Goal: Use online tool/utility: Utilize a website feature to perform a specific function

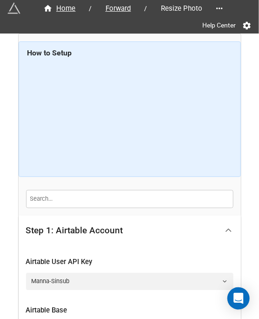
click at [220, 228] on div at bounding box center [228, 230] width 21 height 21
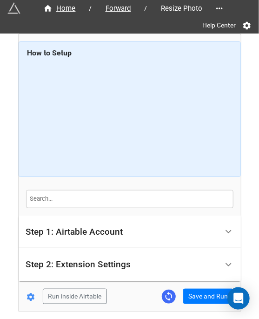
scroll to position [37, 0]
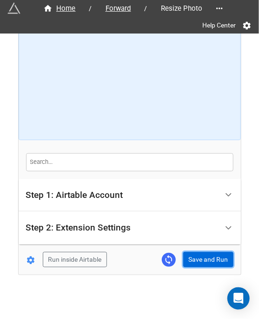
click at [197, 262] on button "Save and Run" at bounding box center [208, 260] width 50 height 16
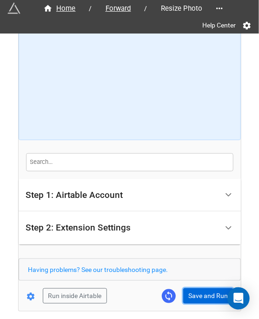
click at [186, 301] on button "Save and Run" at bounding box center [208, 296] width 50 height 16
drag, startPoint x: 203, startPoint y: 287, endPoint x: 242, endPoint y: 268, distance: 43.5
click at [203, 288] on button "Save and Run" at bounding box center [208, 296] width 50 height 16
click at [194, 291] on button "Save and Run" at bounding box center [208, 296] width 50 height 16
click at [195, 300] on button "Save and Run" at bounding box center [208, 296] width 50 height 16
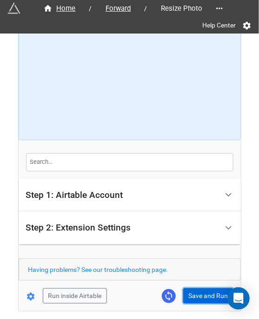
click at [189, 292] on button "Save and Run" at bounding box center [208, 296] width 50 height 16
click at [187, 288] on form "How to Setup Step 1: Airtable Account Airtable User API Key Manna-Sinsub Airtab…" at bounding box center [130, 154] width 222 height 299
click at [188, 290] on button "Save and Run" at bounding box center [208, 296] width 50 height 16
click at [201, 296] on button "Save and Run" at bounding box center [208, 296] width 50 height 16
drag, startPoint x: 198, startPoint y: 297, endPoint x: 225, endPoint y: 287, distance: 29.0
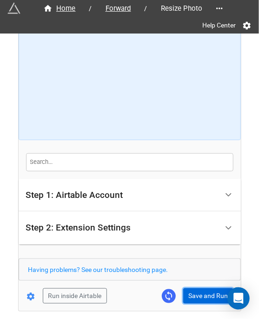
click at [198, 297] on button "Save and Run" at bounding box center [208, 296] width 50 height 16
click at [194, 297] on button "Save and Run" at bounding box center [208, 296] width 50 height 16
click at [189, 294] on button "Save and Run" at bounding box center [208, 296] width 50 height 16
drag, startPoint x: 196, startPoint y: 293, endPoint x: 218, endPoint y: 285, distance: 22.7
click at [197, 293] on button "Save and Run" at bounding box center [208, 296] width 50 height 16
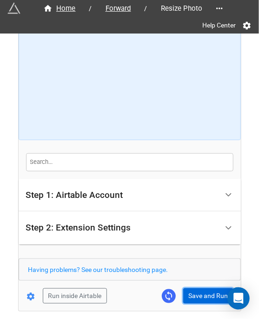
click at [203, 292] on button "Save and Run" at bounding box center [208, 296] width 50 height 16
click at [202, 292] on button "Save and Run" at bounding box center [208, 296] width 50 height 16
click at [202, 296] on button "Save and Run" at bounding box center [208, 296] width 50 height 16
drag, startPoint x: 194, startPoint y: 293, endPoint x: 240, endPoint y: 292, distance: 46.1
click at [194, 293] on button "Save and Run" at bounding box center [208, 296] width 50 height 16
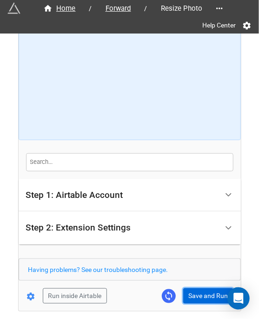
click at [207, 294] on button "Save and Run" at bounding box center [208, 296] width 50 height 16
click at [206, 292] on button "Save and Run" at bounding box center [208, 296] width 50 height 16
click at [188, 291] on button "Save and Run" at bounding box center [208, 296] width 50 height 16
click at [185, 300] on button "Save and Run" at bounding box center [208, 296] width 50 height 16
click at [196, 296] on button "Save and Run" at bounding box center [208, 296] width 50 height 16
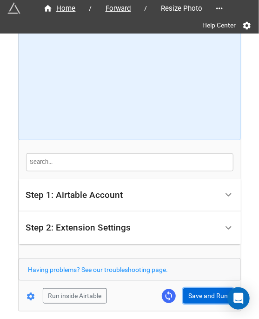
click at [206, 295] on button "Save and Run" at bounding box center [208, 296] width 50 height 16
drag, startPoint x: 208, startPoint y: 296, endPoint x: 212, endPoint y: 293, distance: 5.3
click at [208, 296] on button "Save and Run" at bounding box center [208, 296] width 50 height 16
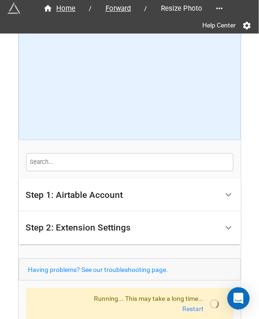
scroll to position [73, 0]
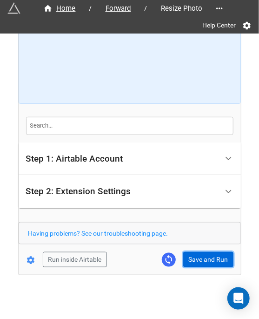
click at [200, 252] on button "Save and Run" at bounding box center [208, 260] width 50 height 16
click at [197, 258] on button "Save and Run" at bounding box center [208, 260] width 50 height 16
click at [200, 263] on button "Save and Run" at bounding box center [208, 260] width 50 height 16
click at [205, 254] on button "Save and Run" at bounding box center [208, 260] width 50 height 16
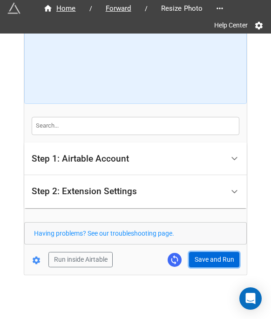
click at [215, 257] on button "Save and Run" at bounding box center [214, 260] width 50 height 16
click at [200, 262] on button "Save and Run" at bounding box center [214, 260] width 50 height 16
click at [202, 260] on button "Save and Run" at bounding box center [214, 260] width 50 height 16
click at [215, 265] on button "Save and Run" at bounding box center [214, 260] width 50 height 16
click at [211, 261] on button "Save and Run" at bounding box center [214, 260] width 50 height 16
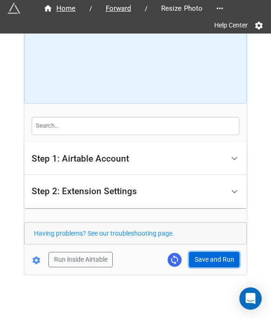
click at [216, 252] on button "Save and Run" at bounding box center [214, 260] width 50 height 16
click at [214, 256] on button "Save and Run" at bounding box center [214, 260] width 50 height 16
click at [214, 252] on button "Save and Run" at bounding box center [214, 260] width 50 height 16
click at [198, 260] on button "Save and Run" at bounding box center [214, 260] width 50 height 16
click at [194, 259] on button "Save and Run" at bounding box center [214, 260] width 50 height 16
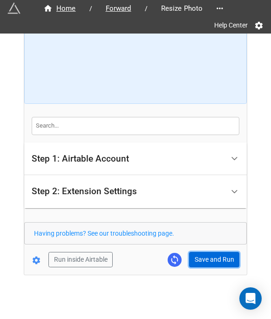
click at [203, 260] on button "Save and Run" at bounding box center [214, 260] width 50 height 16
drag, startPoint x: 210, startPoint y: 256, endPoint x: 263, endPoint y: 246, distance: 53.9
click at [210, 256] on button "Save and Run" at bounding box center [214, 260] width 50 height 16
click at [213, 262] on button "Save and Run" at bounding box center [214, 260] width 50 height 16
drag, startPoint x: 202, startPoint y: 251, endPoint x: 267, endPoint y: 216, distance: 73.5
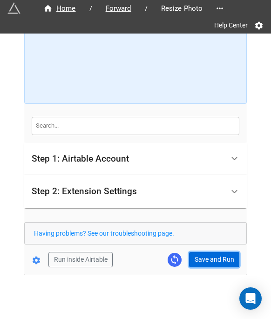
click at [202, 252] on button "Save and Run" at bounding box center [214, 260] width 50 height 16
click at [213, 258] on button "Save and Run" at bounding box center [214, 260] width 50 height 16
click at [202, 258] on button "Save and Run" at bounding box center [214, 260] width 50 height 16
click at [218, 256] on button "Save and Run" at bounding box center [214, 260] width 50 height 16
click at [195, 255] on button "Save and Run" at bounding box center [214, 260] width 50 height 16
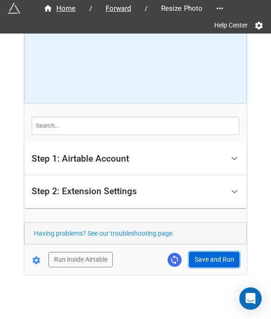
drag, startPoint x: 188, startPoint y: 260, endPoint x: 215, endPoint y: 258, distance: 26.1
click at [189, 260] on button "Save and Run" at bounding box center [214, 260] width 50 height 16
click at [208, 252] on button "Save and Run" at bounding box center [214, 260] width 50 height 16
click at [207, 264] on button "Save and Run" at bounding box center [214, 260] width 50 height 16
drag, startPoint x: 194, startPoint y: 258, endPoint x: 205, endPoint y: 257, distance: 10.7
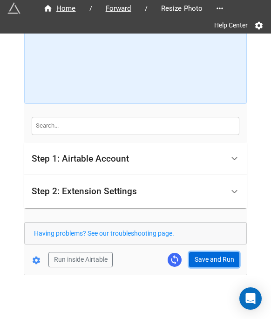
click at [203, 258] on button "Save and Run" at bounding box center [214, 260] width 50 height 16
click at [208, 252] on button "Save and Run" at bounding box center [214, 260] width 50 height 16
click at [206, 257] on button "Save and Run" at bounding box center [214, 260] width 50 height 16
drag, startPoint x: 204, startPoint y: 254, endPoint x: 240, endPoint y: 217, distance: 51.7
click at [204, 254] on button "Save and Run" at bounding box center [214, 260] width 50 height 16
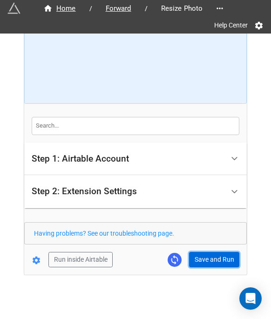
click at [200, 254] on button "Save and Run" at bounding box center [214, 260] width 50 height 16
click at [199, 255] on button "Save and Run" at bounding box center [214, 260] width 50 height 16
click at [199, 257] on button "Save and Run" at bounding box center [214, 260] width 50 height 16
click at [207, 256] on button "Save and Run" at bounding box center [214, 260] width 50 height 16
click at [205, 258] on button "Save and Run" at bounding box center [214, 260] width 50 height 16
